Goal: Information Seeking & Learning: Check status

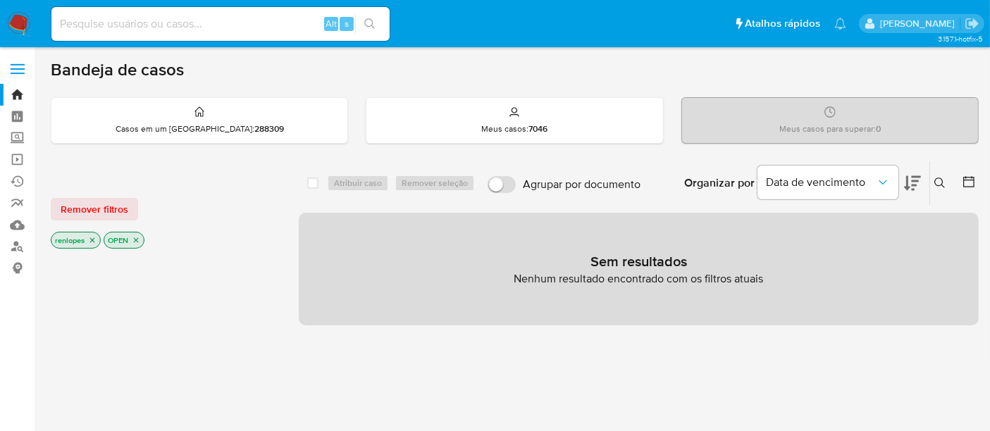
click at [183, 15] on input at bounding box center [220, 24] width 338 height 18
paste input "26762778000121"
type input "26762778000121"
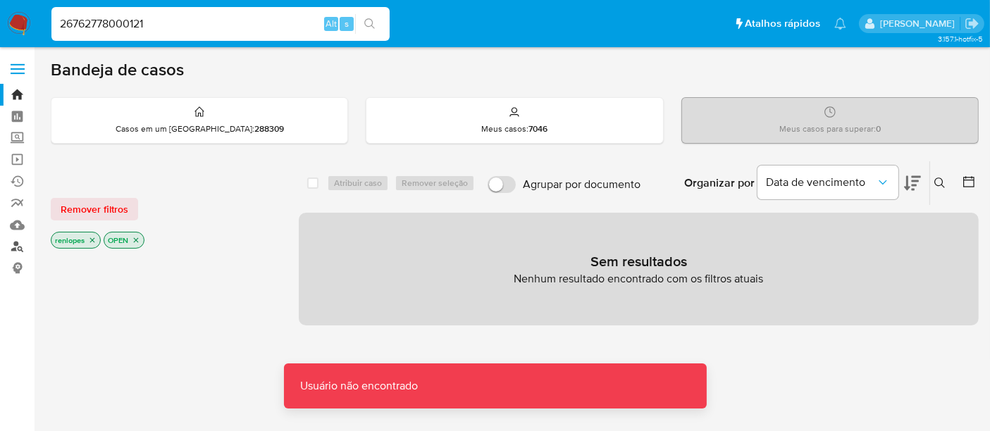
click at [13, 249] on link "Localizador de pessoas" at bounding box center [84, 247] width 168 height 22
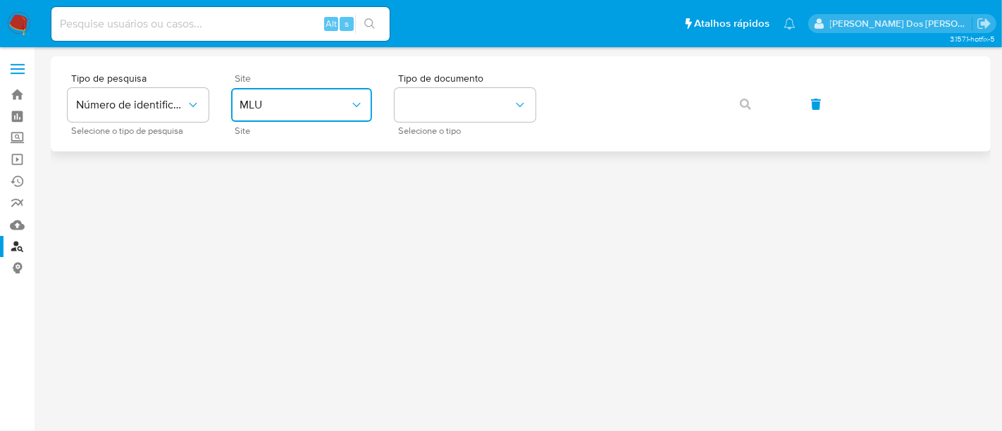
click at [355, 98] on icon "site_id" at bounding box center [357, 105] width 14 height 14
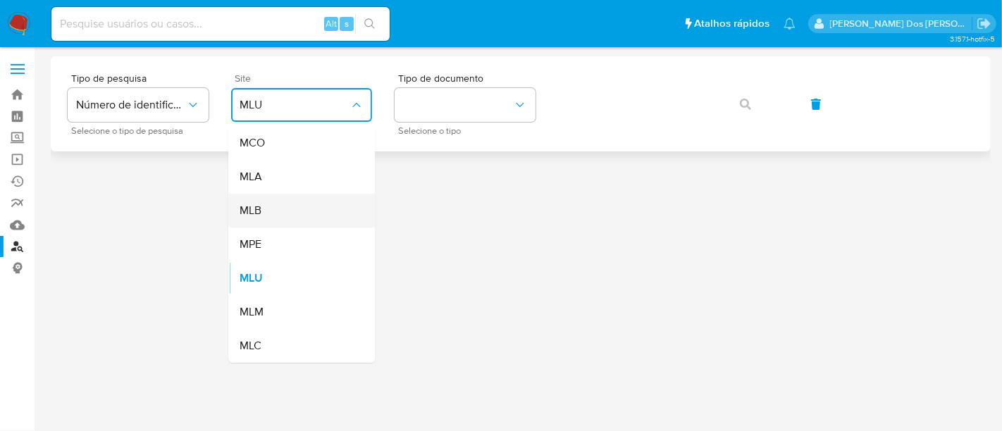
click at [324, 204] on div "MLB" at bounding box center [298, 211] width 116 height 34
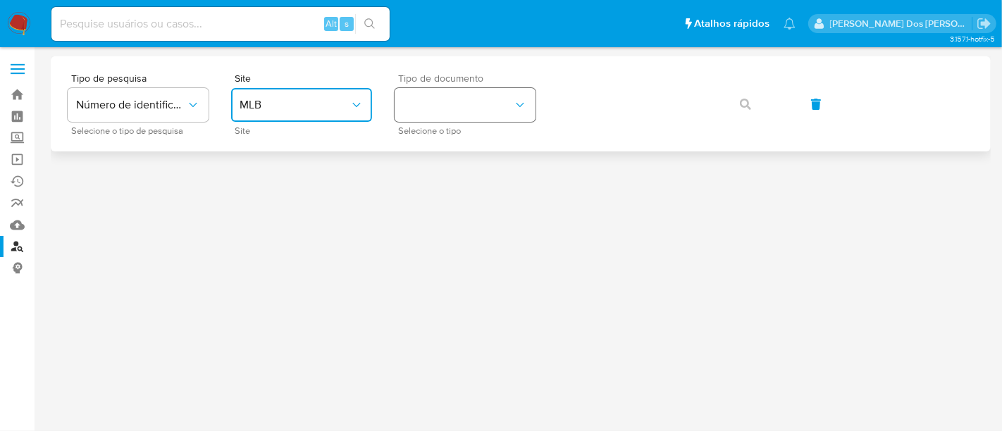
click at [427, 116] on button "identificationType" at bounding box center [465, 105] width 141 height 34
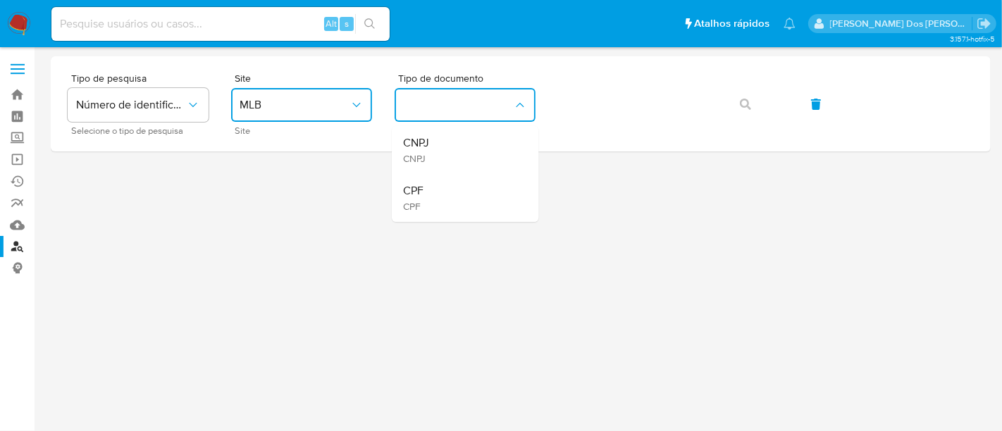
click at [438, 185] on div "CPF CPF" at bounding box center [461, 198] width 116 height 48
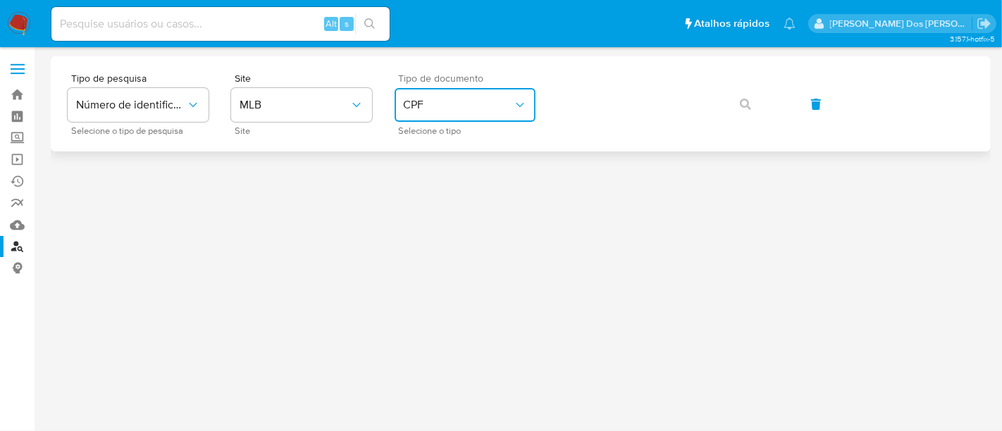
click at [518, 104] on icon "identificationType" at bounding box center [520, 105] width 8 height 4
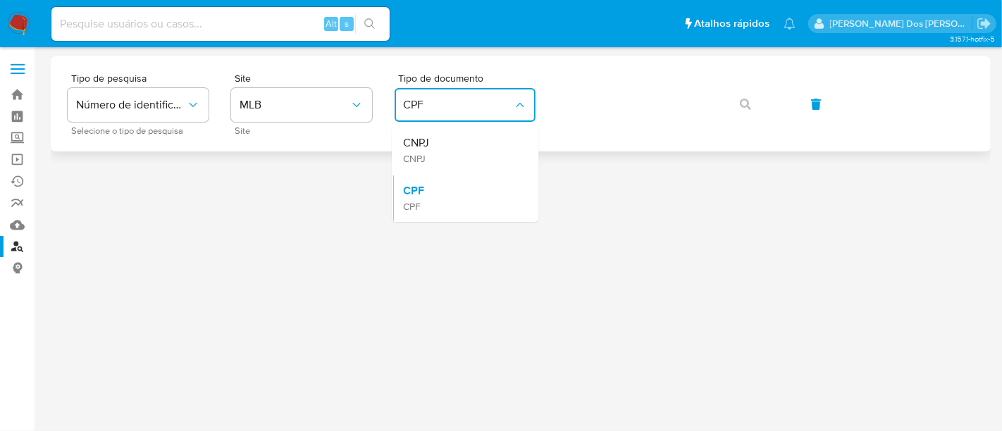
drag, startPoint x: 477, startPoint y: 146, endPoint x: 565, endPoint y: 125, distance: 90.4
click at [485, 144] on div "CNPJ CNPJ" at bounding box center [461, 150] width 116 height 48
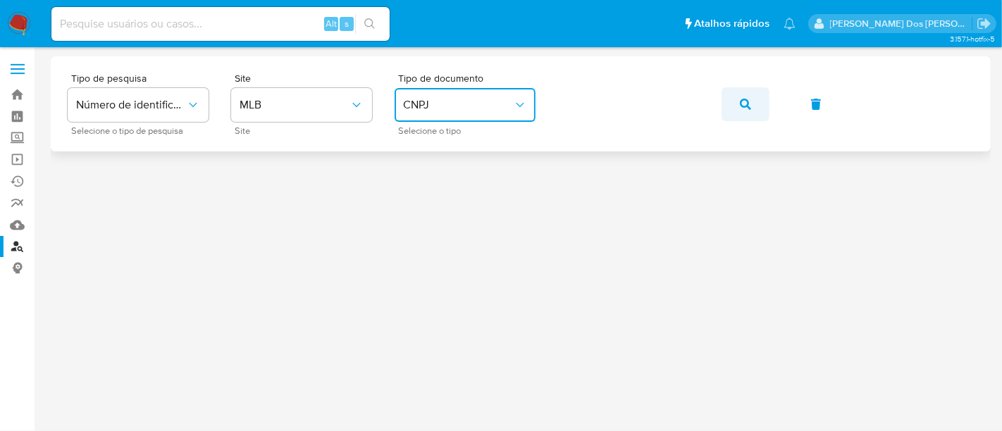
click at [744, 106] on icon "button" at bounding box center [745, 104] width 11 height 11
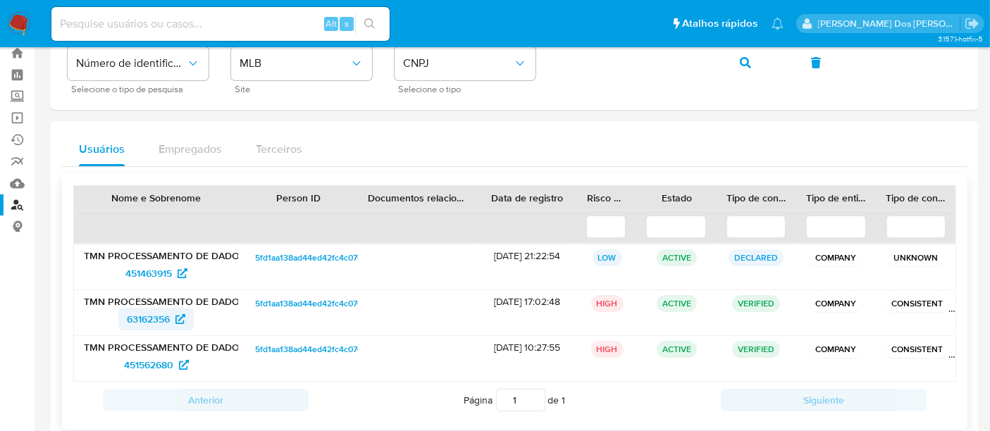
scroll to position [68, 0]
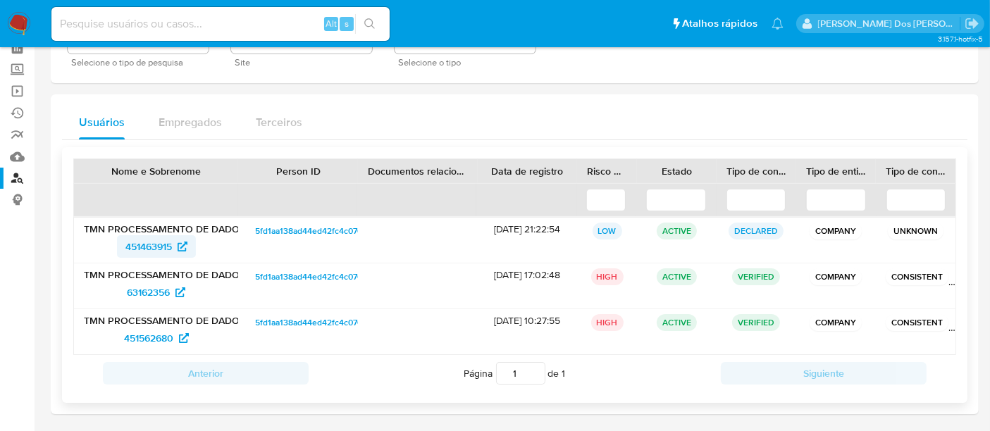
click at [151, 245] on span "451463915" at bounding box center [148, 246] width 47 height 23
click at [135, 288] on span "63162356" at bounding box center [148, 292] width 43 height 23
click at [141, 343] on span "451562680" at bounding box center [148, 338] width 49 height 23
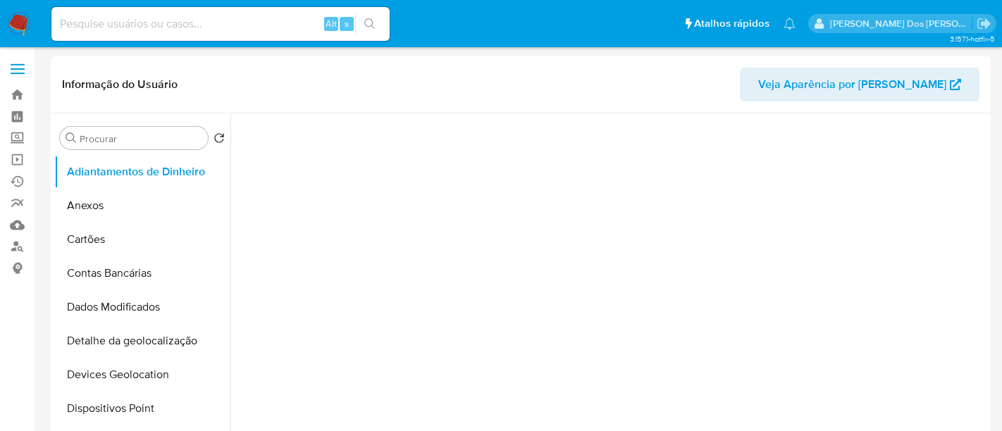
select select "10"
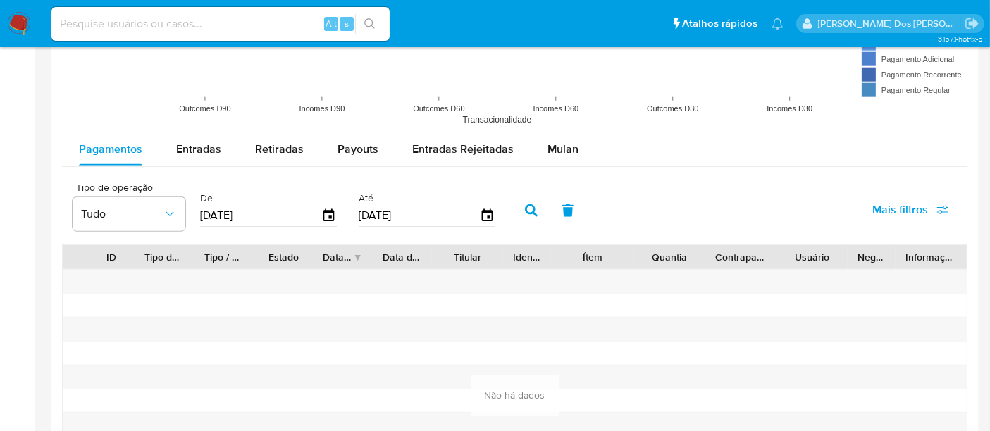
scroll to position [1244, 0]
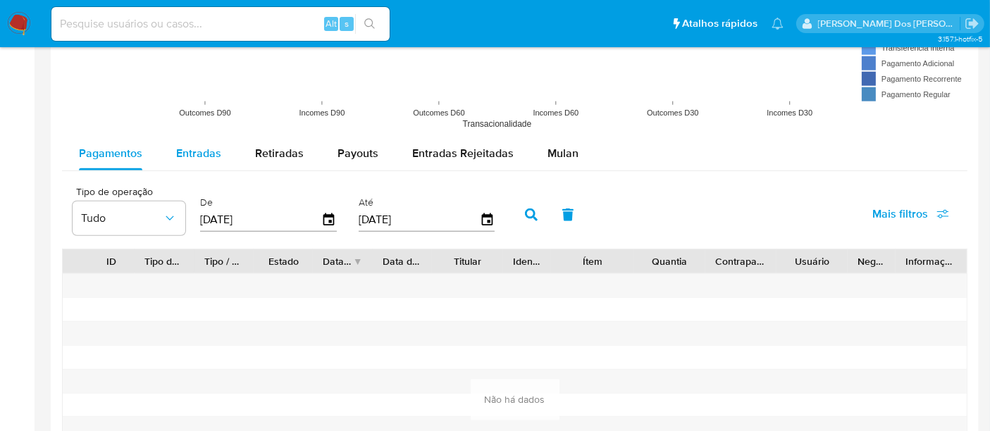
click at [185, 153] on span "Entradas" at bounding box center [198, 153] width 45 height 16
select select "10"
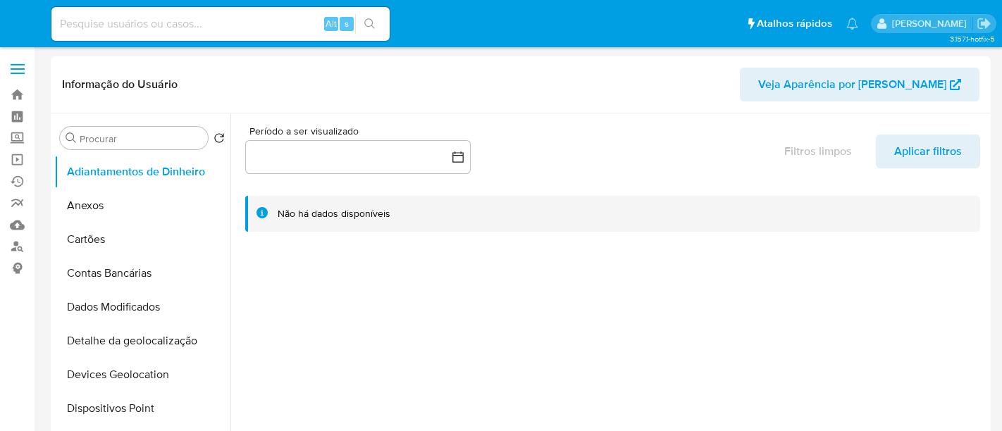
select select "10"
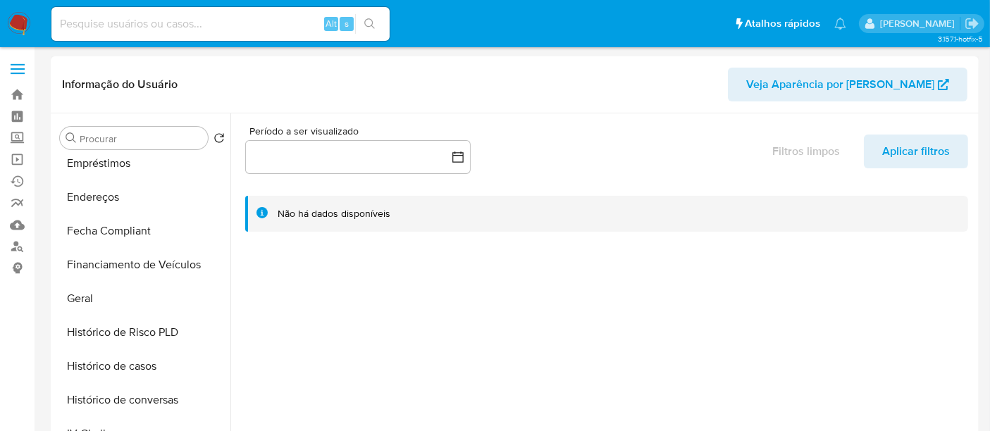
scroll to position [469, 0]
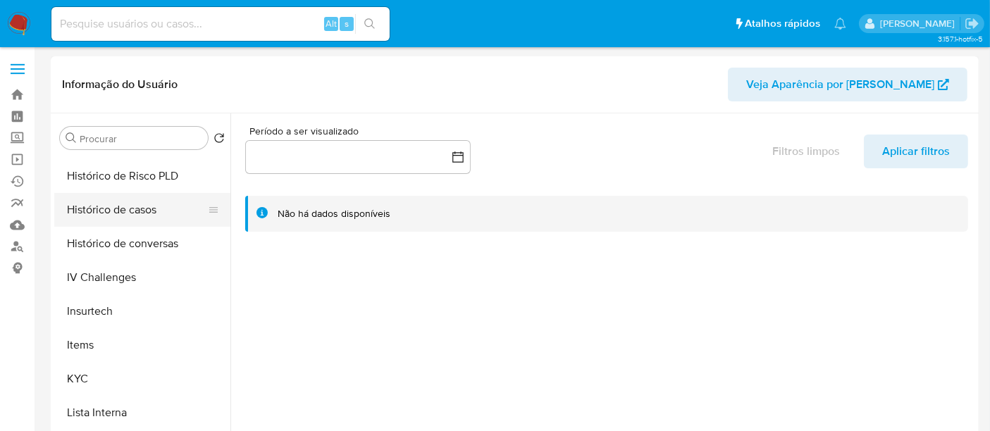
click at [135, 215] on button "Histórico de casos" at bounding box center [136, 210] width 165 height 34
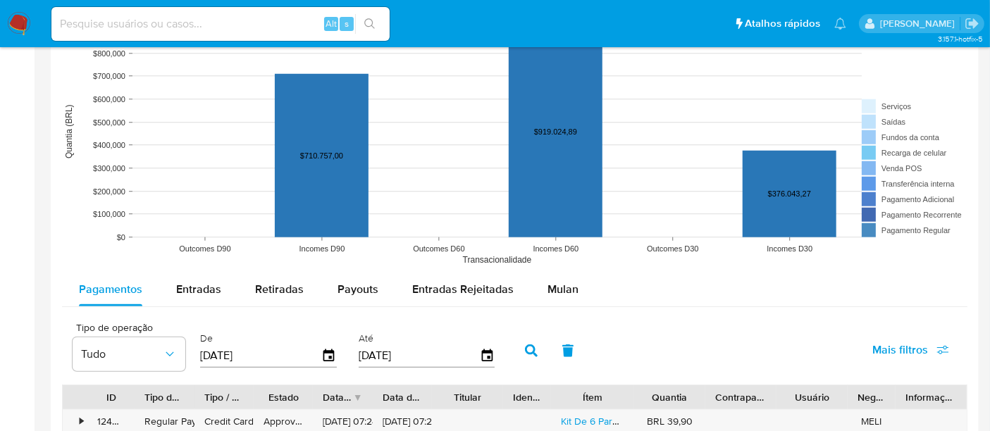
scroll to position [1174, 0]
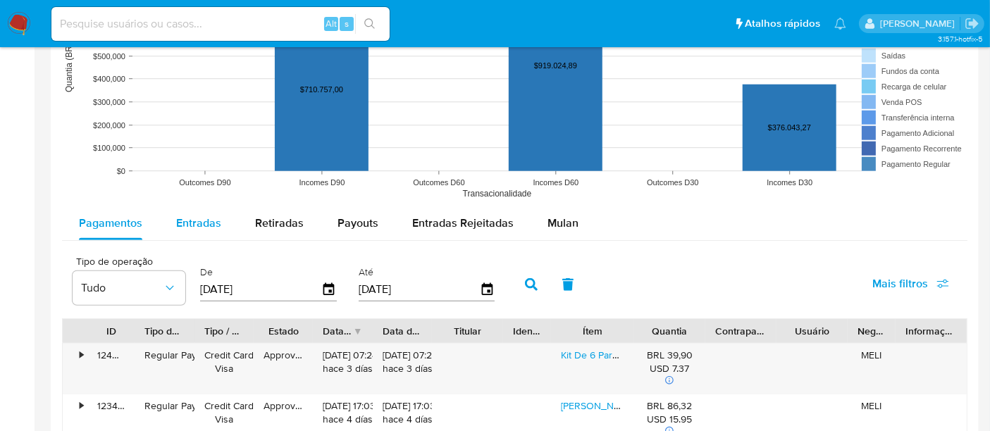
click at [207, 228] on span "Entradas" at bounding box center [198, 223] width 45 height 16
select select "10"
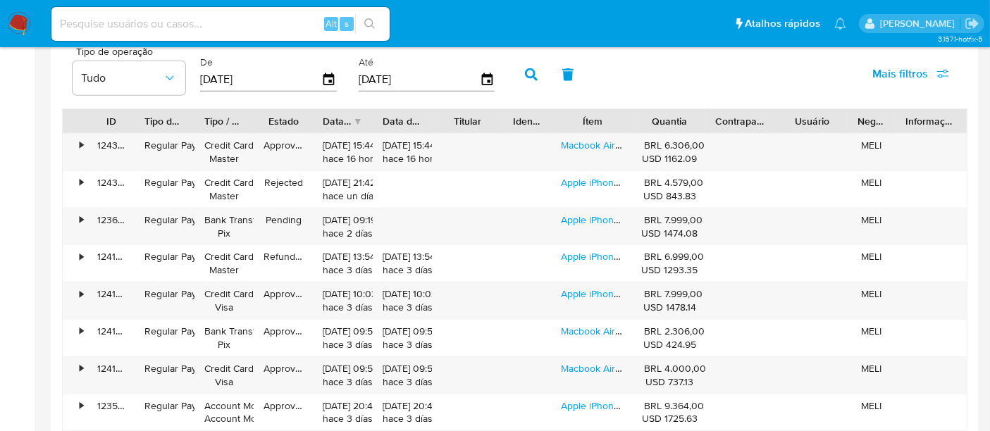
scroll to position [1410, 0]
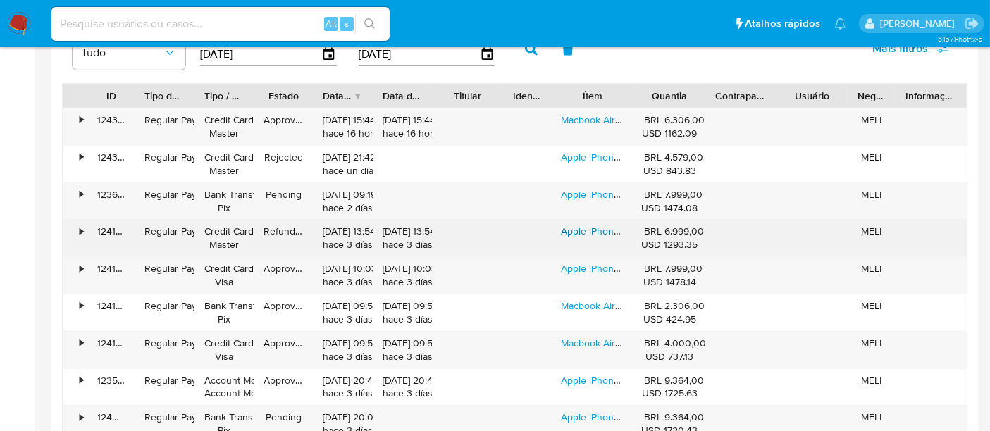
click at [570, 232] on link "Apple iPhone 15 Pro Max (512 Gb) - Titânio Azul - Excelente (Recondicionado)" at bounding box center [728, 231] width 334 height 14
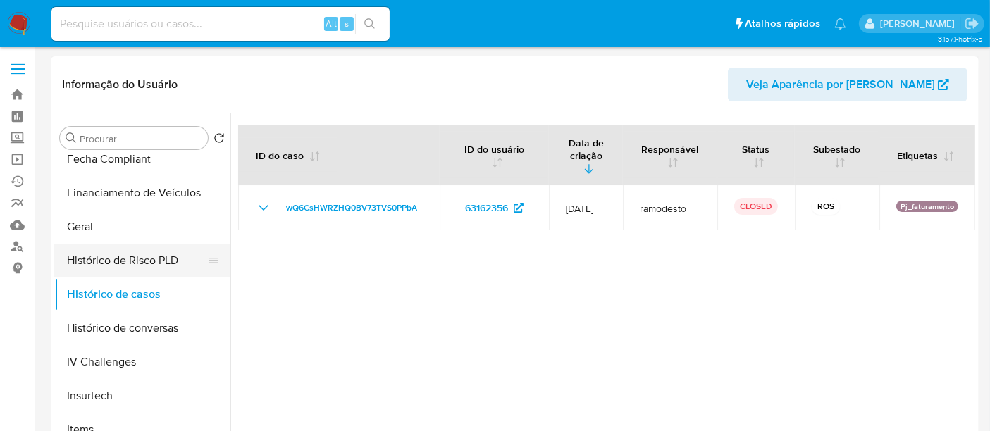
scroll to position [313, 0]
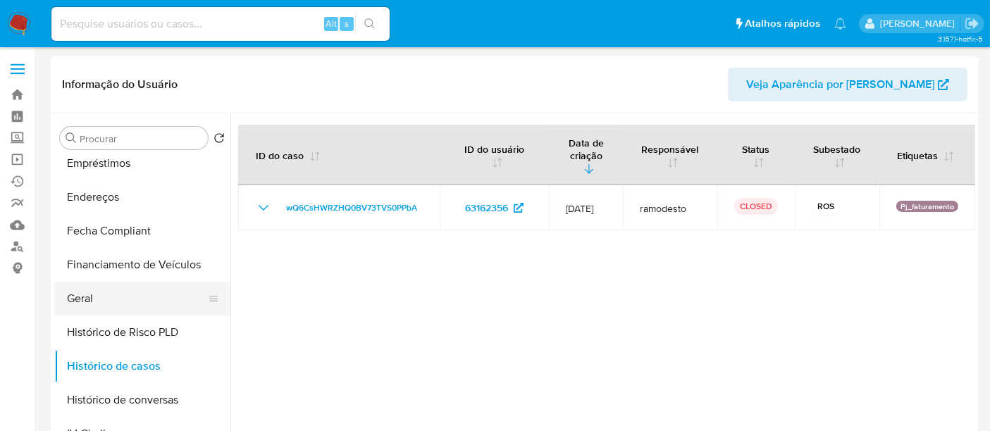
click at [85, 298] on button "Geral" at bounding box center [136, 299] width 165 height 34
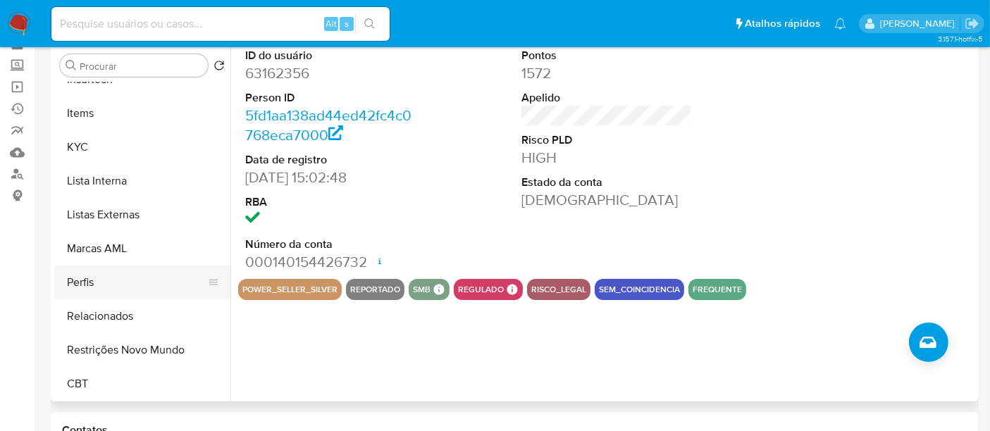
scroll to position [156, 0]
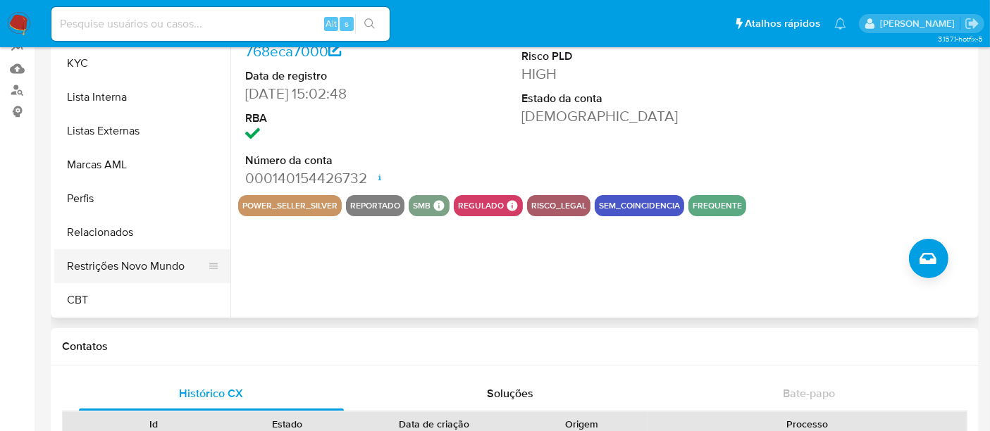
click at [159, 270] on button "Restrições Novo Mundo" at bounding box center [136, 267] width 165 height 34
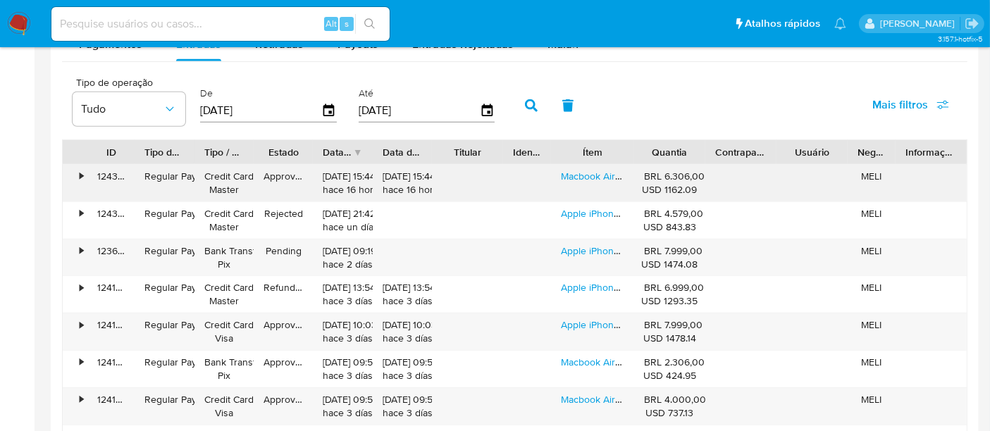
scroll to position [1410, 0]
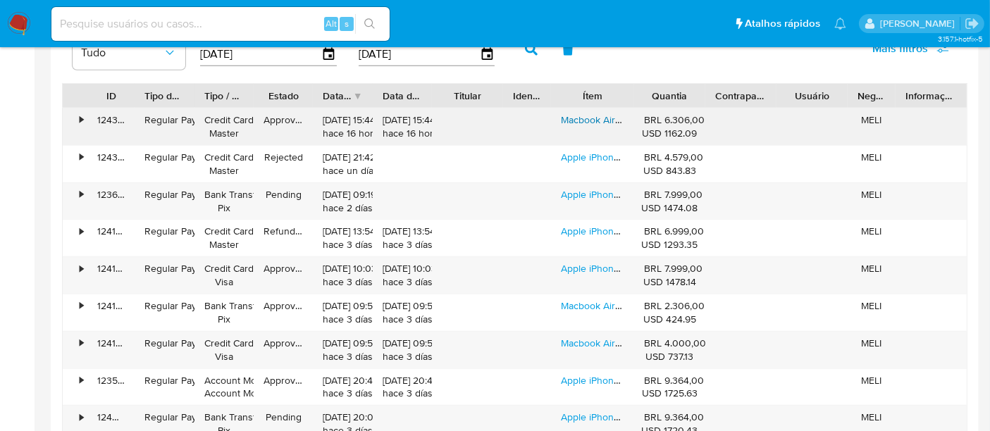
click at [590, 120] on link "Macbook Air M2 2022 Midnight 16gb De Ram - 256gb Ssd - Apple M" at bounding box center [709, 120] width 297 height 14
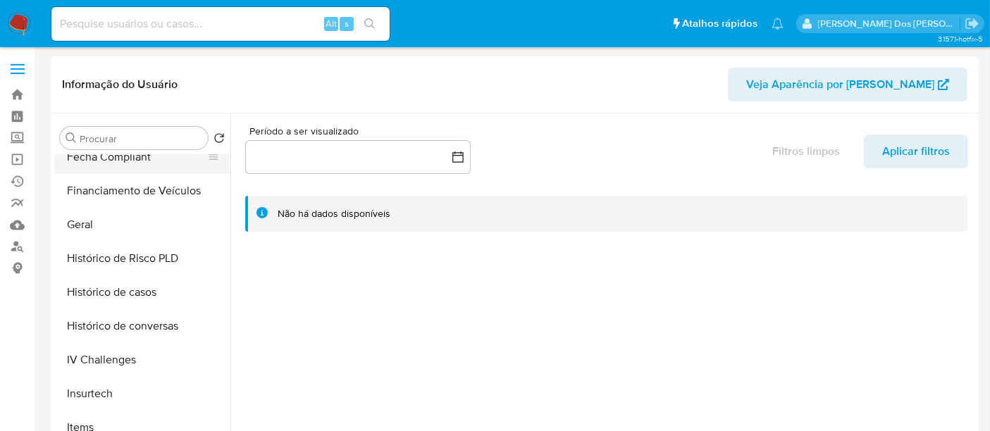
scroll to position [391, 0]
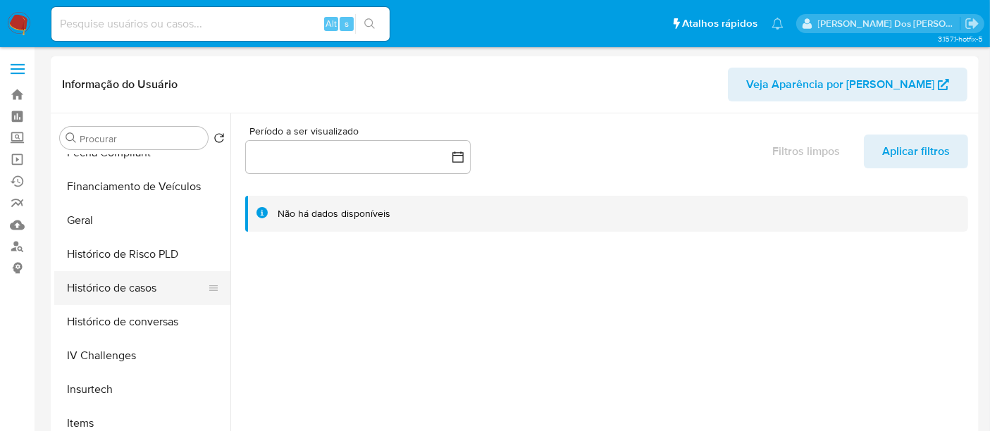
select select "10"
click at [119, 295] on button "Histórico de casos" at bounding box center [136, 288] width 165 height 34
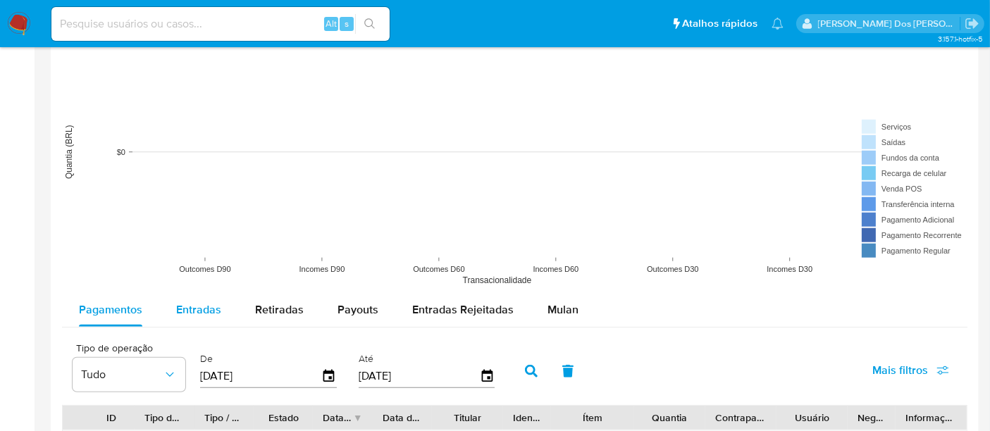
click at [185, 295] on div "Entradas" at bounding box center [198, 310] width 45 height 34
select select "10"
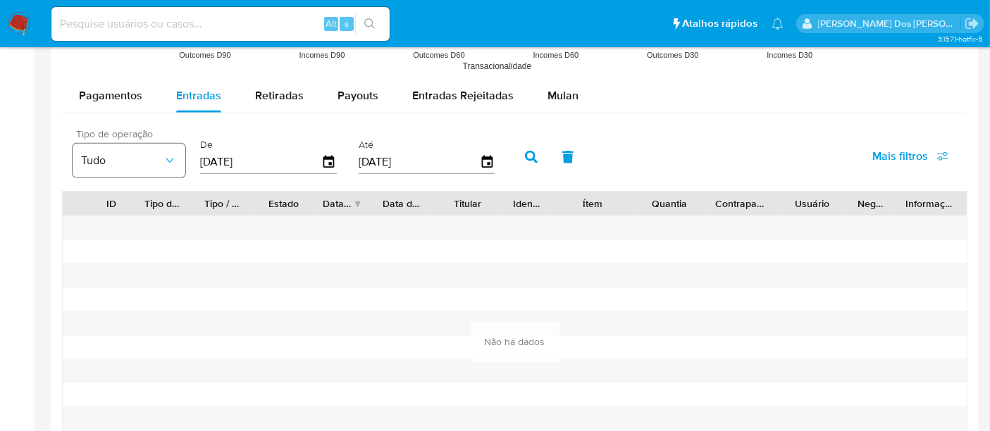
scroll to position [1401, 0]
